Goal: Obtain resource: Obtain resource

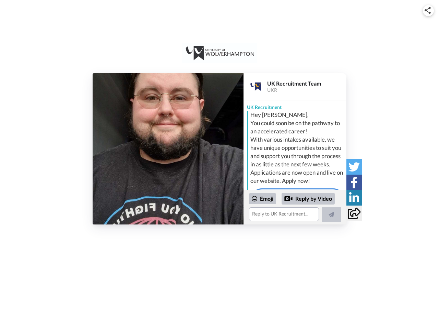
click at [429, 10] on img at bounding box center [428, 10] width 6 height 7
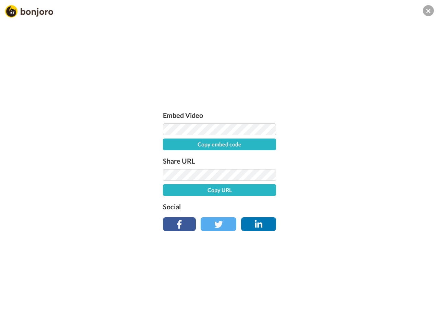
click at [168, 149] on button "Copy embed code" at bounding box center [219, 144] width 113 height 12
click at [295, 207] on div "Embed Video Embed code copied! Share URL Copy URL Social" at bounding box center [219, 202] width 439 height 330
click at [263, 198] on div "Embed Video Embed code copied! Share URL Copy URL Social" at bounding box center [220, 169] width 120 height 119
click at [309, 198] on div "Embed Video Embed code copied! Share URL Copy URL Social" at bounding box center [219, 202] width 439 height 330
click at [332, 214] on div "Embed Video Embed code copied! Share URL Copy URL Social" at bounding box center [219, 202] width 439 height 330
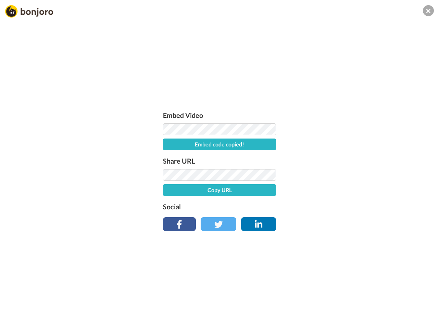
click at [354, 167] on div "Embed Video Embed code copied! Share URL Copy URL Social" at bounding box center [219, 202] width 439 height 330
click at [354, 182] on div "Embed Video Embed code copied! Share URL Copy URL Social" at bounding box center [219, 202] width 439 height 330
click at [354, 197] on div "Embed Video Embed code copied! Share URL Copy URL Social" at bounding box center [219, 202] width 439 height 330
click at [354, 213] on div "Embed Video Embed code copied! Share URL Copy URL Social" at bounding box center [219, 202] width 439 height 330
